Goal: Transaction & Acquisition: Purchase product/service

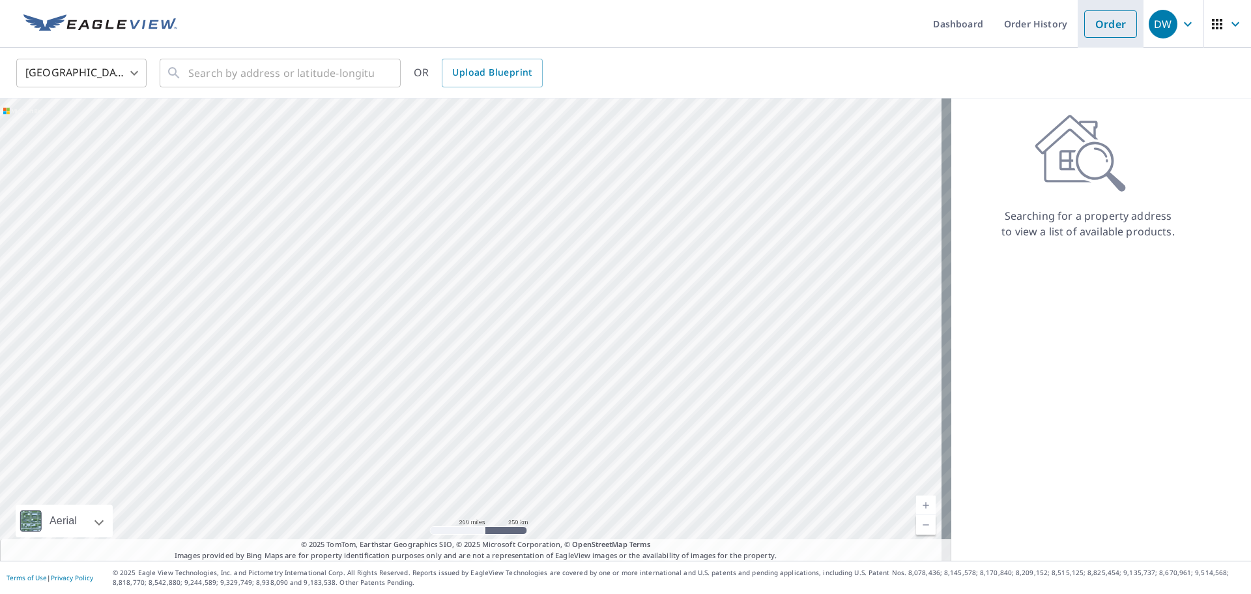
click at [1105, 27] on link "Order" at bounding box center [1111, 23] width 53 height 27
click at [1106, 23] on link "Order" at bounding box center [1111, 23] width 53 height 27
click at [280, 78] on input "text" at bounding box center [281, 73] width 186 height 37
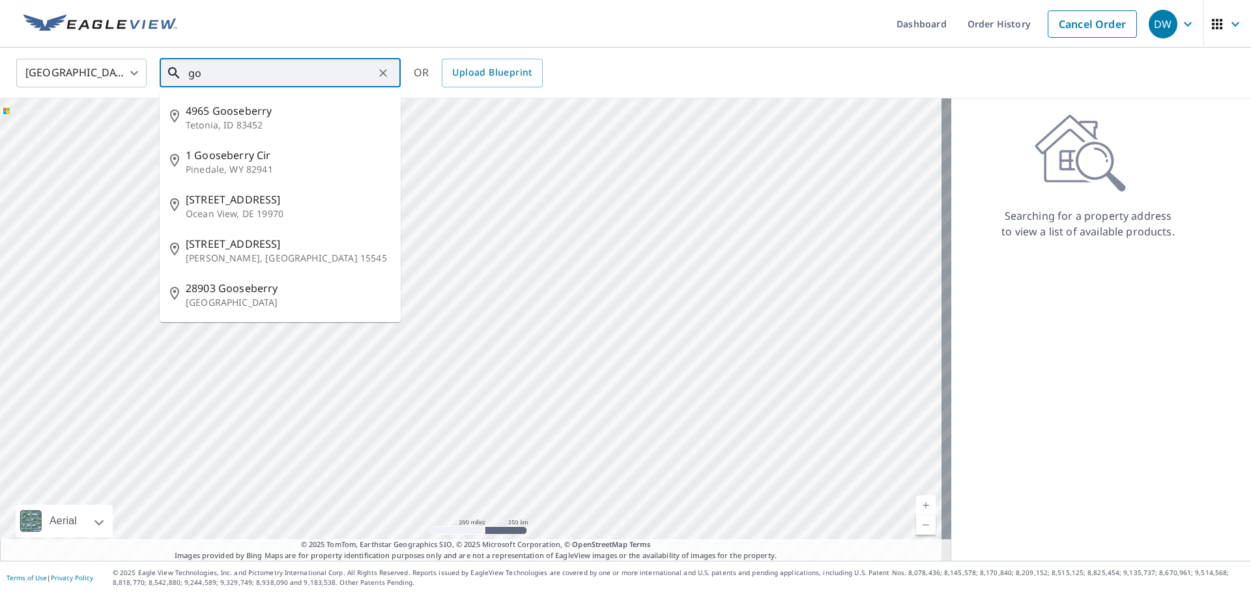
type input "g"
